Goal: Information Seeking & Learning: Understand process/instructions

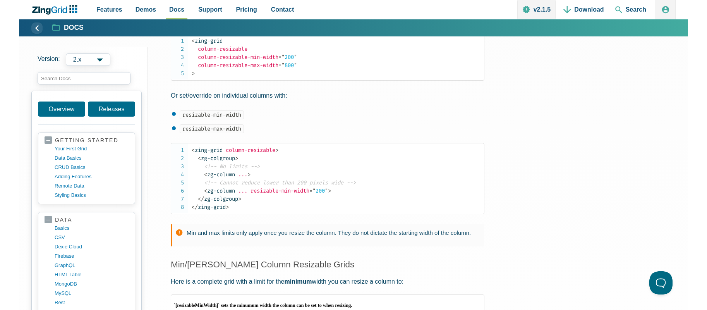
scroll to position [839, 0]
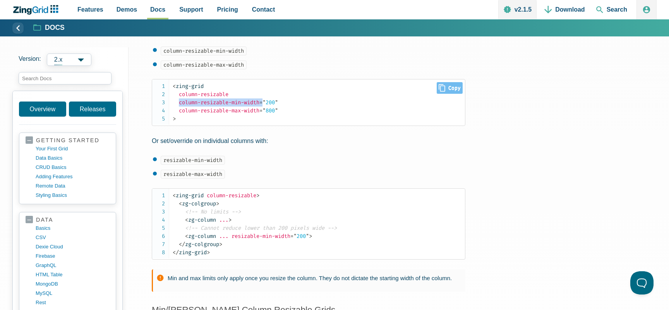
drag, startPoint x: 181, startPoint y: 102, endPoint x: 267, endPoint y: 104, distance: 86.4
click at [267, 104] on span "< zing-grid column-resizable column-resizable-min-width = " 200 " column-resiza…" at bounding box center [225, 102] width 105 height 39
copy span "column-resizable-min-width ="
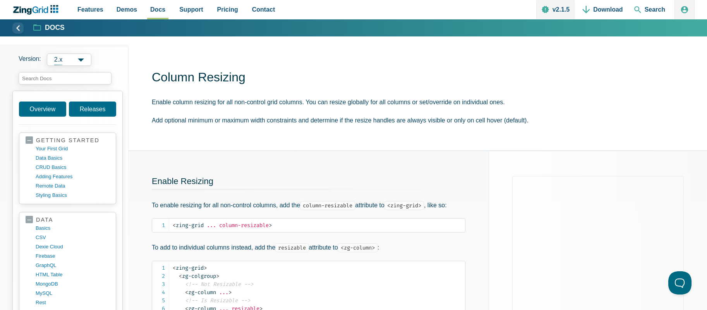
scroll to position [0, 0]
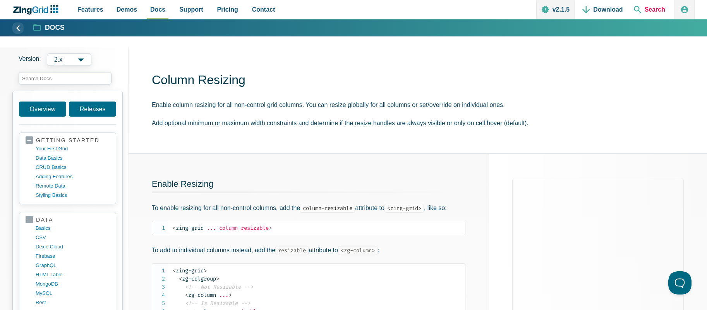
click at [666, 6] on span "Search" at bounding box center [650, 9] width 38 height 19
click at [655, 9] on span "Search" at bounding box center [650, 9] width 38 height 19
click at [652, 9] on span "Search" at bounding box center [650, 9] width 38 height 19
click at [654, 8] on span "Search" at bounding box center [650, 9] width 38 height 19
click at [645, 9] on span "Search" at bounding box center [650, 9] width 38 height 19
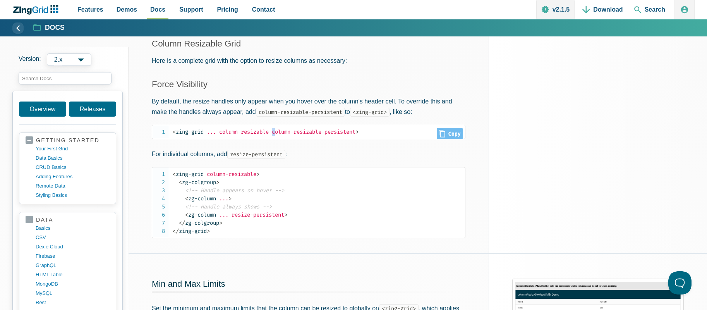
scroll to position [1, 0]
drag, startPoint x: 277, startPoint y: 136, endPoint x: 354, endPoint y: 134, distance: 77.1
click at [354, 134] on code "< zing-grid ... column-resizable column-resizable-persistent >" at bounding box center [319, 131] width 293 height 8
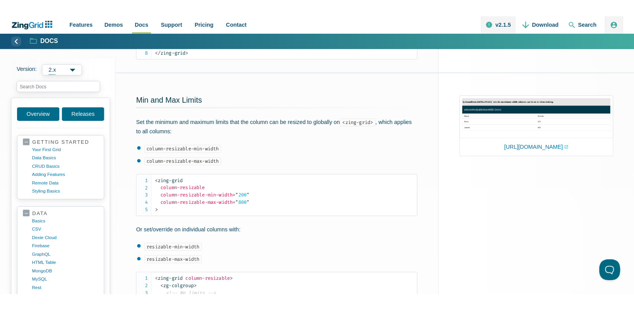
scroll to position [532, 0]
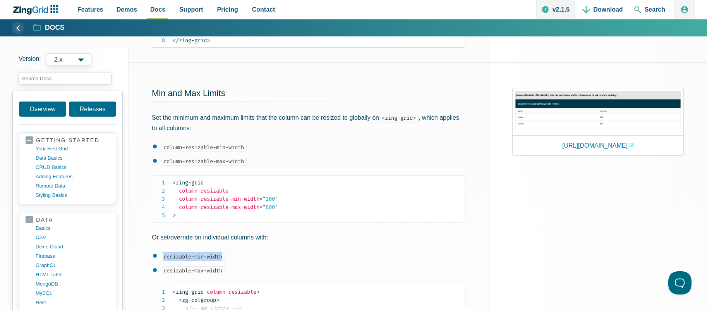
drag, startPoint x: 224, startPoint y: 255, endPoint x: 160, endPoint y: 255, distance: 64.3
click at [160, 255] on li "resizable-min-width" at bounding box center [309, 256] width 313 height 9
copy code "resizable-min-width"
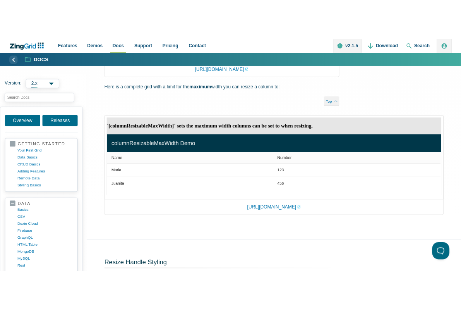
scroll to position [1227, 0]
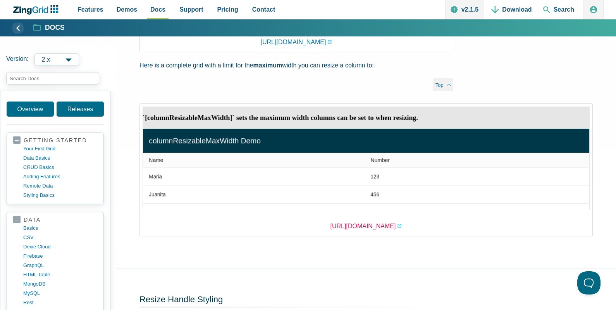
click at [402, 226] on link "[URL][DOMAIN_NAME]" at bounding box center [366, 226] width 72 height 10
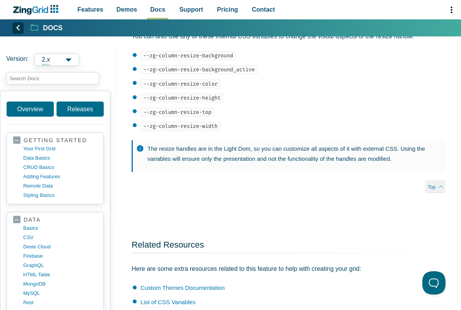
scroll to position [1535, 0]
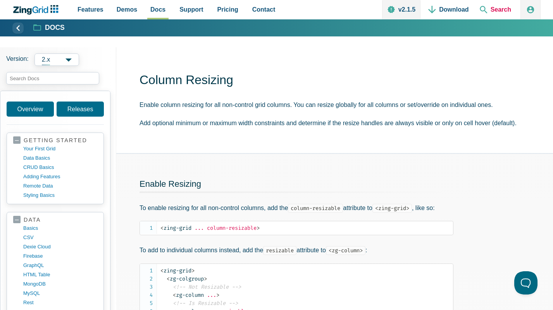
click at [486, 9] on span "Search" at bounding box center [496, 9] width 38 height 19
click at [502, 10] on span "Search" at bounding box center [496, 9] width 38 height 19
click at [489, 15] on span "Search" at bounding box center [496, 9] width 38 height 19
click at [490, 11] on span "Search" at bounding box center [496, 9] width 38 height 19
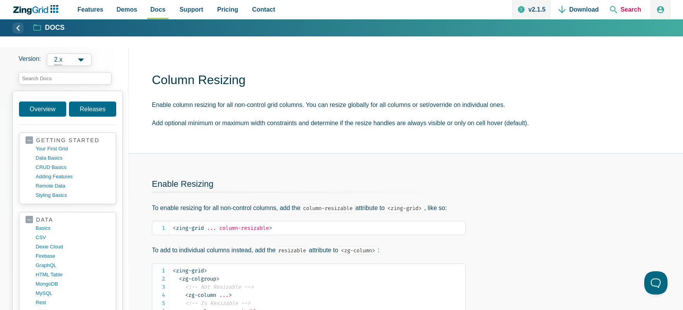
click at [552, 9] on span "Search" at bounding box center [626, 9] width 38 height 19
click at [38, 17] on div "Features Demos Browse by Features Docs Support Pricing Contact v2.1.5 Download …" at bounding box center [341, 9] width 658 height 19
click at [44, 9] on icon "ZingChart Logo. Click to return to the homepage" at bounding box center [40, 9] width 16 height 7
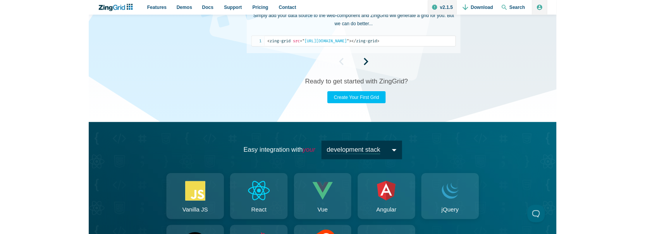
scroll to position [726, 0]
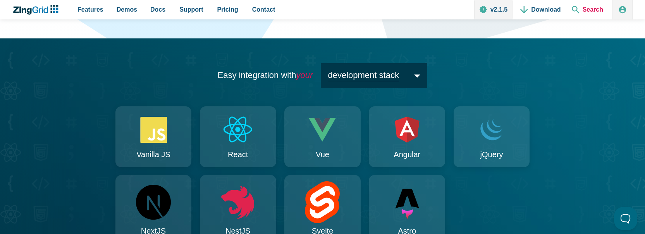
click at [583, 9] on span "Search" at bounding box center [588, 9] width 38 height 19
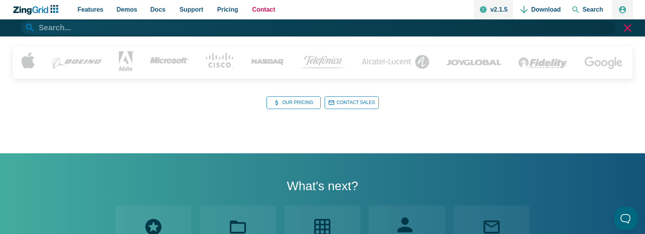
scroll to position [1039, 0]
